Goal: Information Seeking & Learning: Understand process/instructions

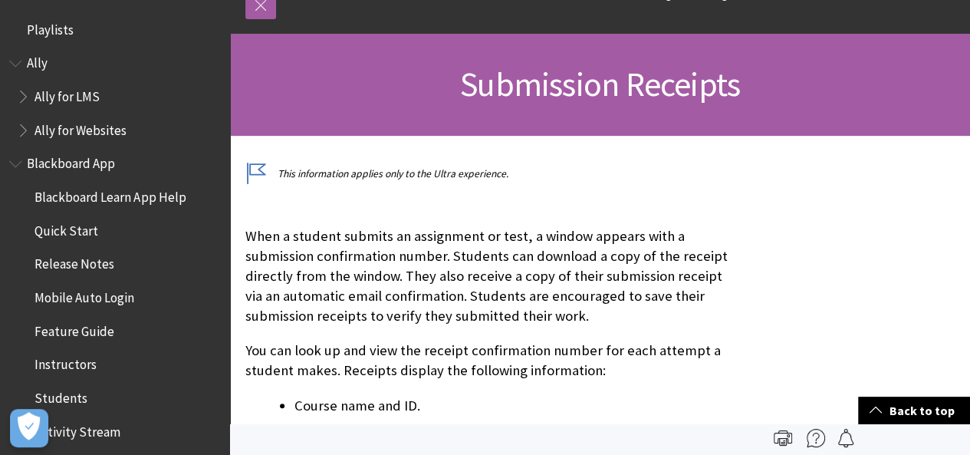
scroll to position [2867, 0]
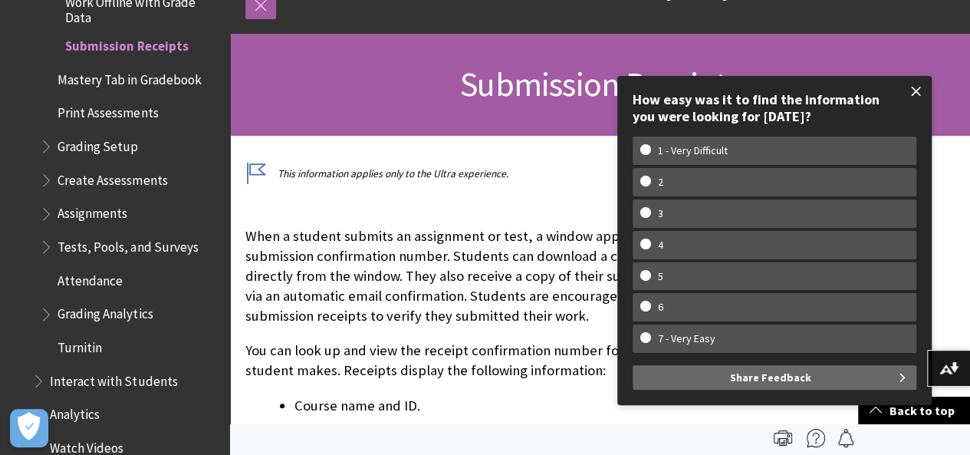
click at [917, 85] on span at bounding box center [916, 91] width 32 height 32
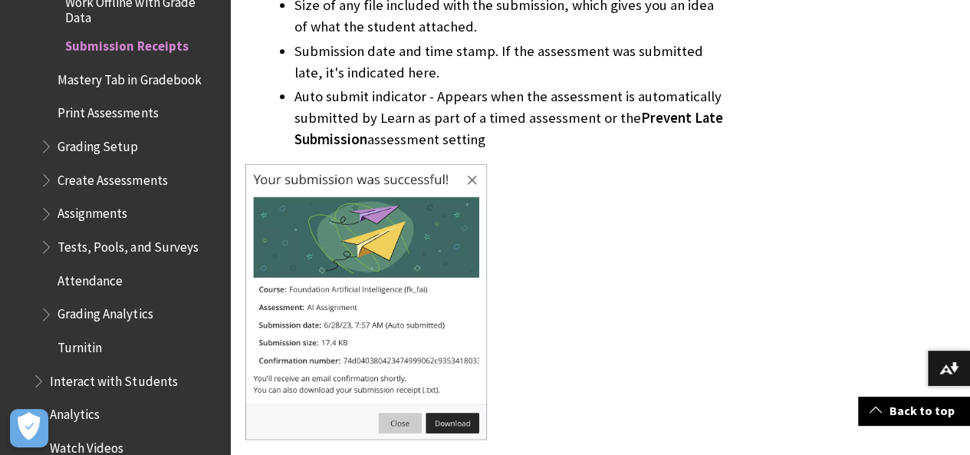
scroll to position [706, 0]
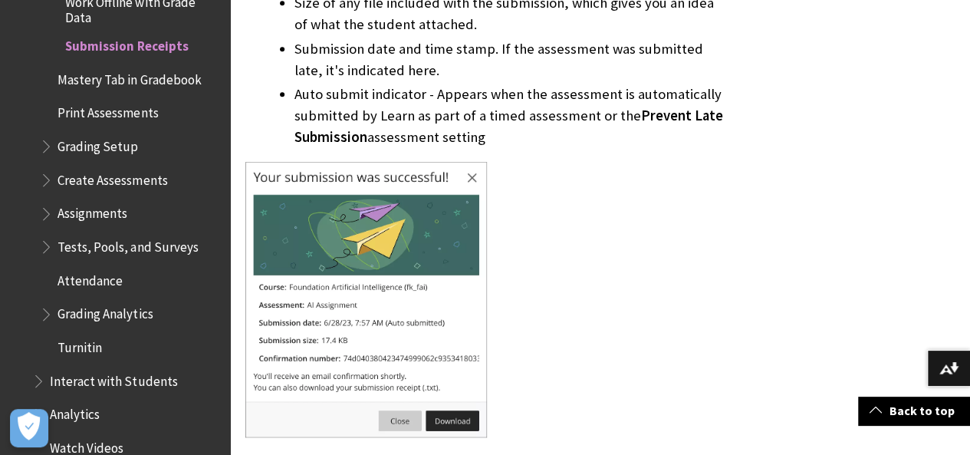
click at [322, 249] on img at bounding box center [366, 299] width 242 height 275
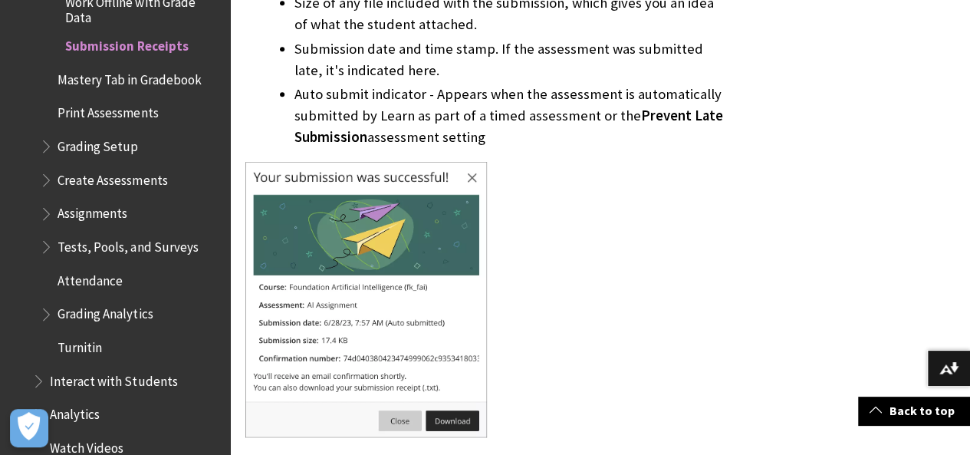
click at [322, 249] on img at bounding box center [366, 299] width 242 height 275
